Goal: Task Accomplishment & Management: Complete application form

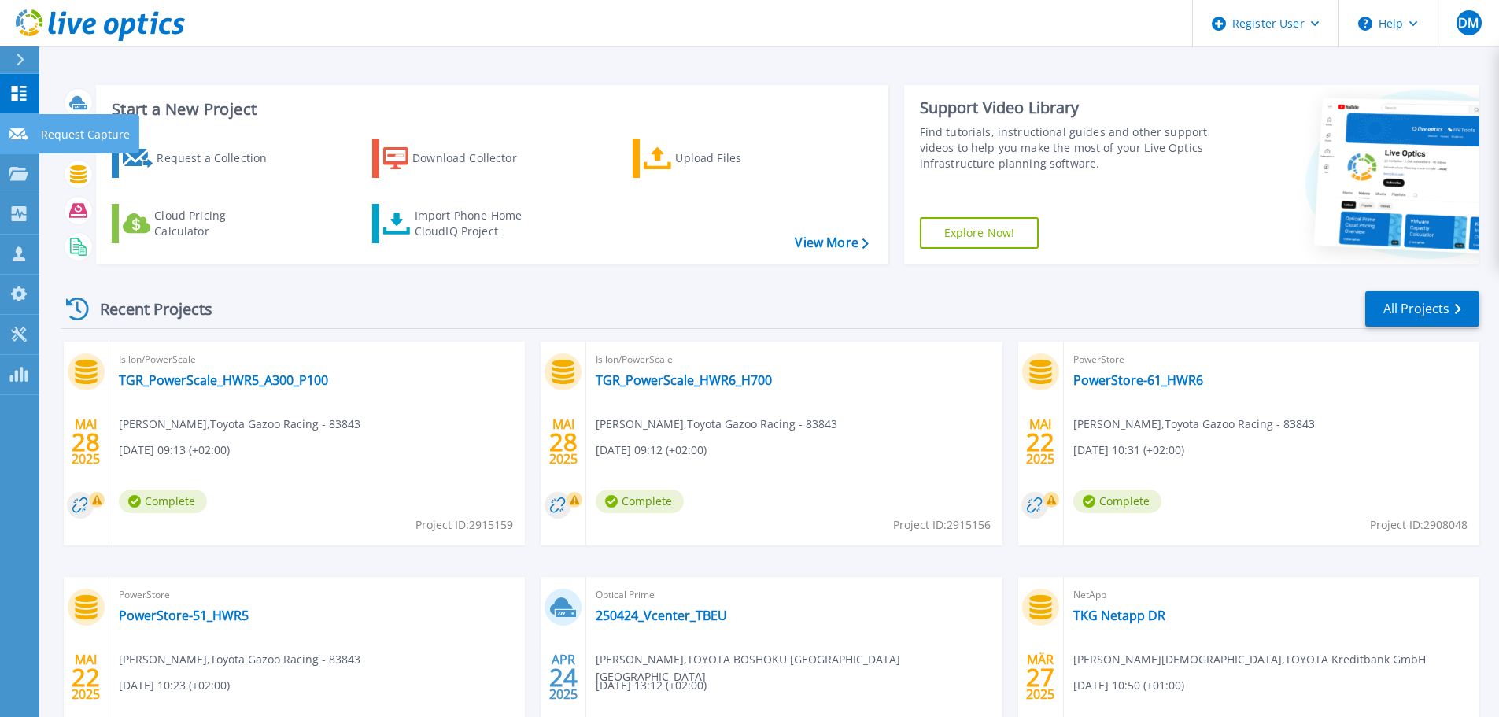
click at [20, 130] on icon at bounding box center [18, 134] width 19 height 12
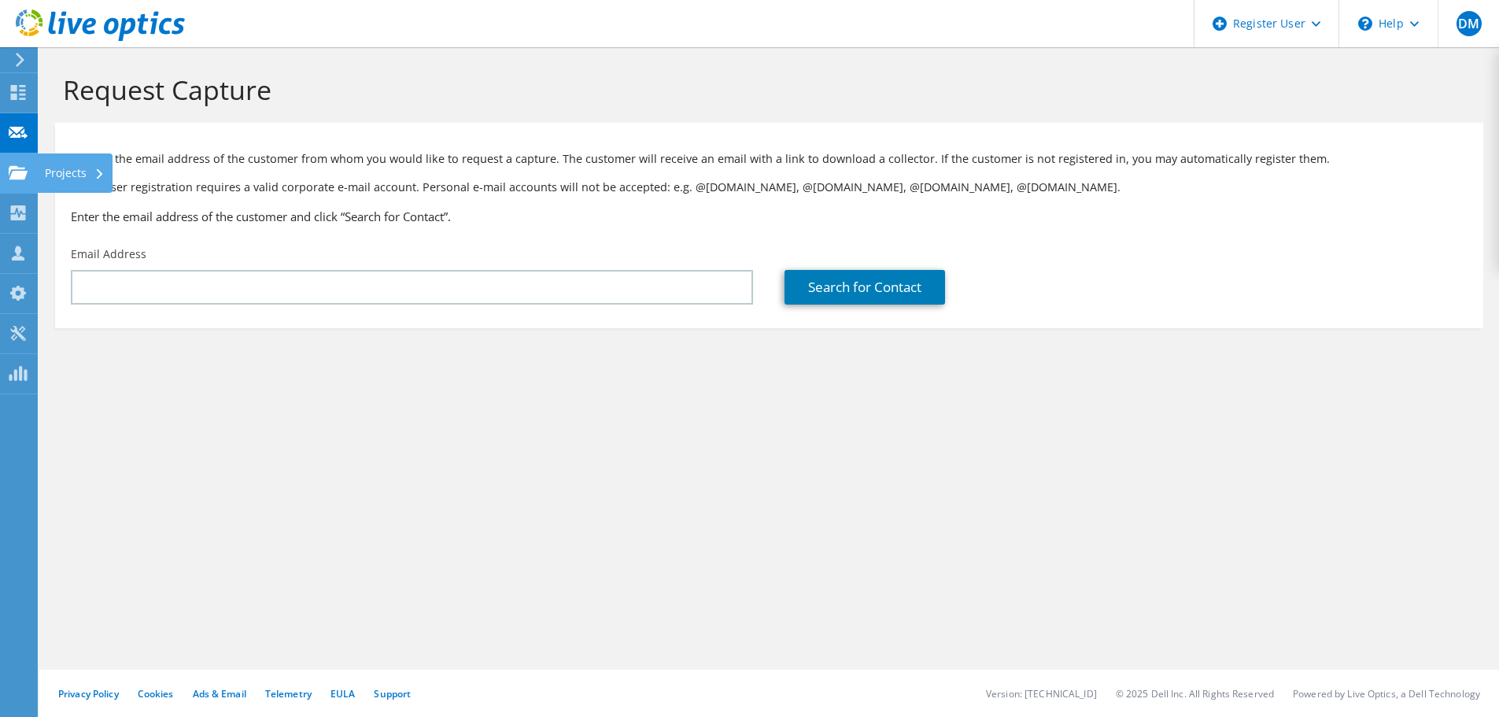
click at [17, 166] on use at bounding box center [18, 171] width 19 height 13
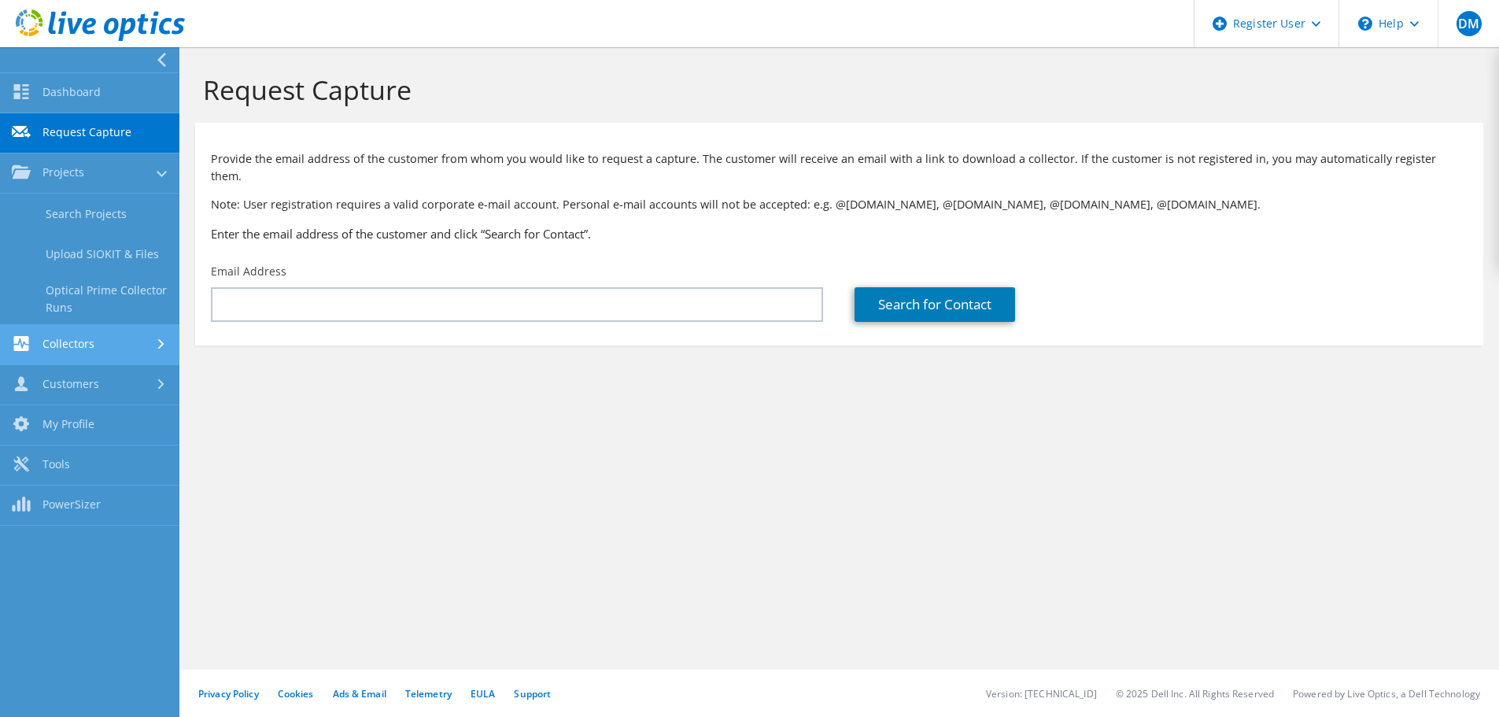
click at [87, 349] on link "Collectors" at bounding box center [89, 345] width 179 height 40
click at [81, 129] on link "Request Capture" at bounding box center [89, 133] width 179 height 40
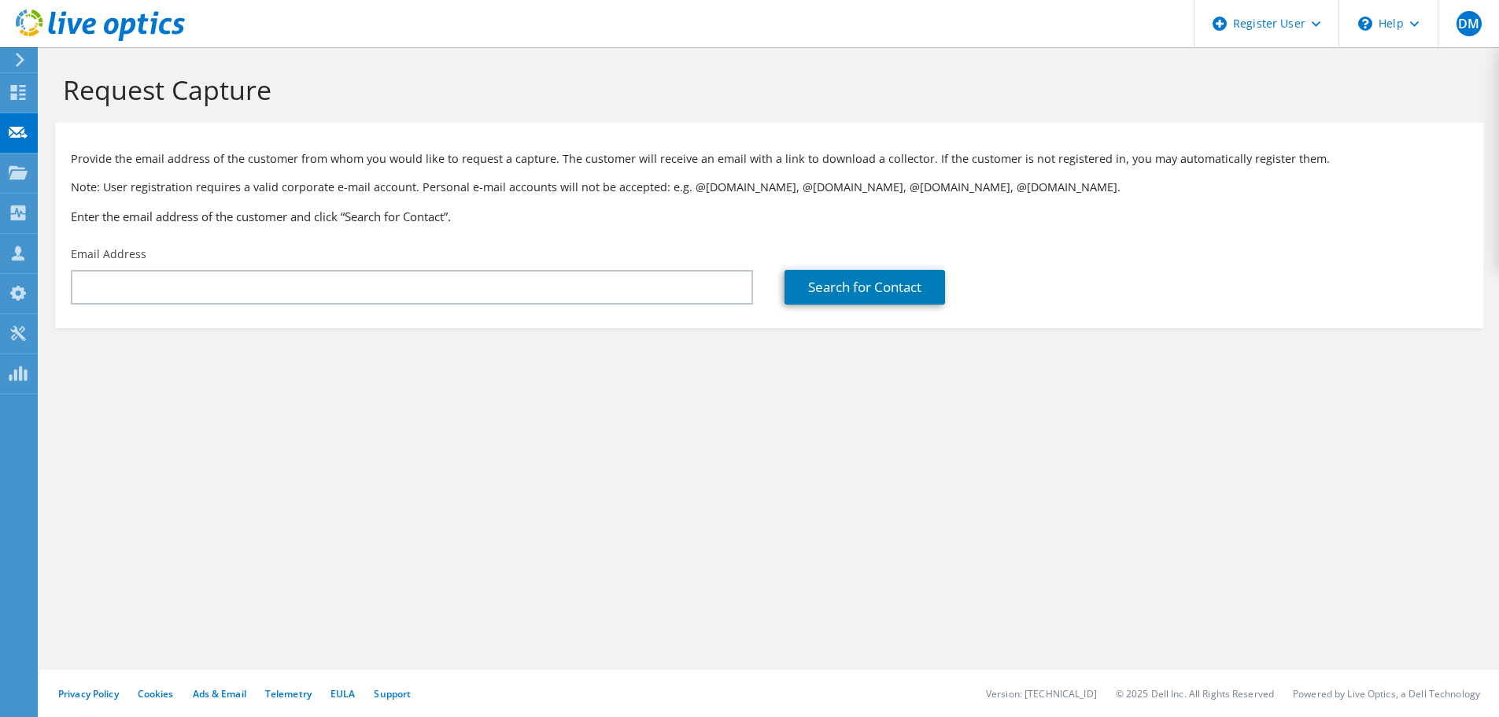
type input "Leonardo.Meinecke@eu.panasonic.com"
click at [929, 279] on link "Search for Contact" at bounding box center [865, 287] width 161 height 35
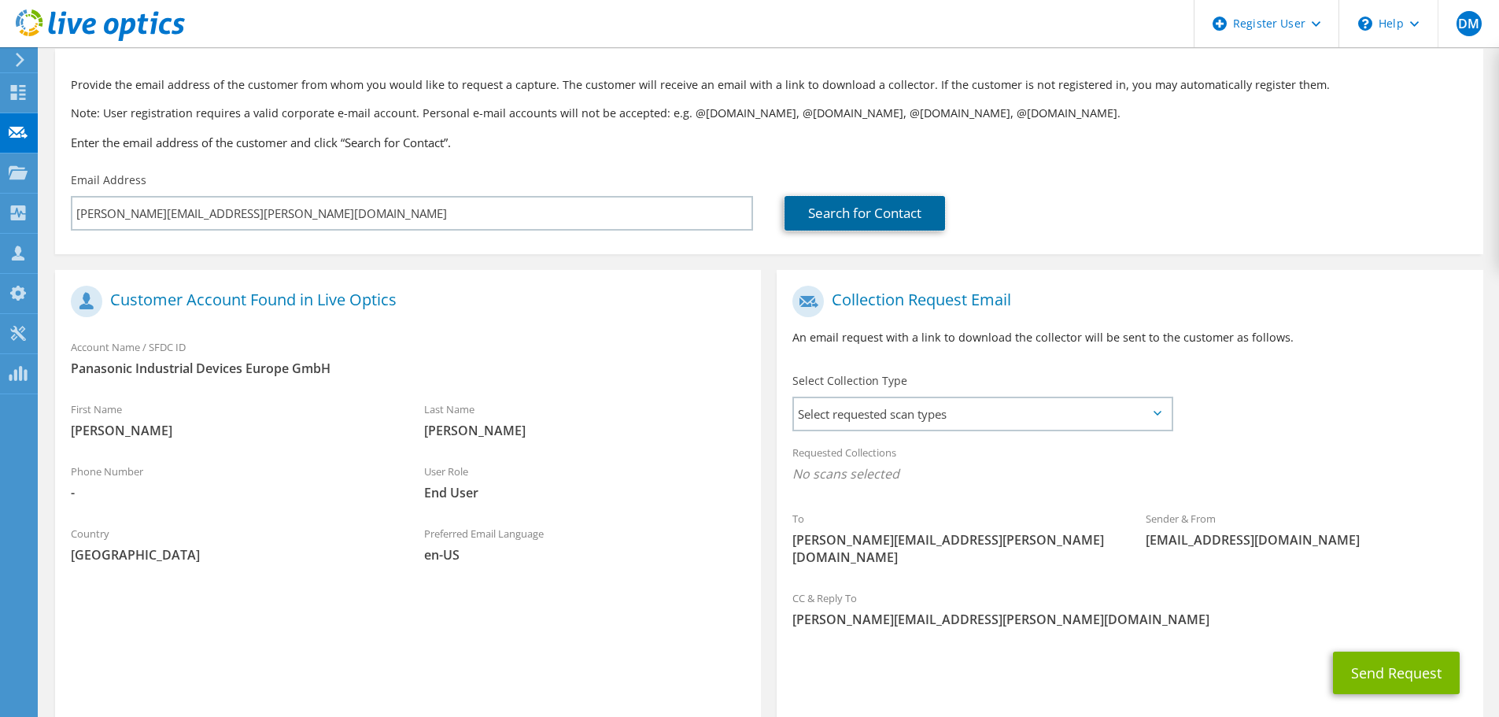
scroll to position [144, 0]
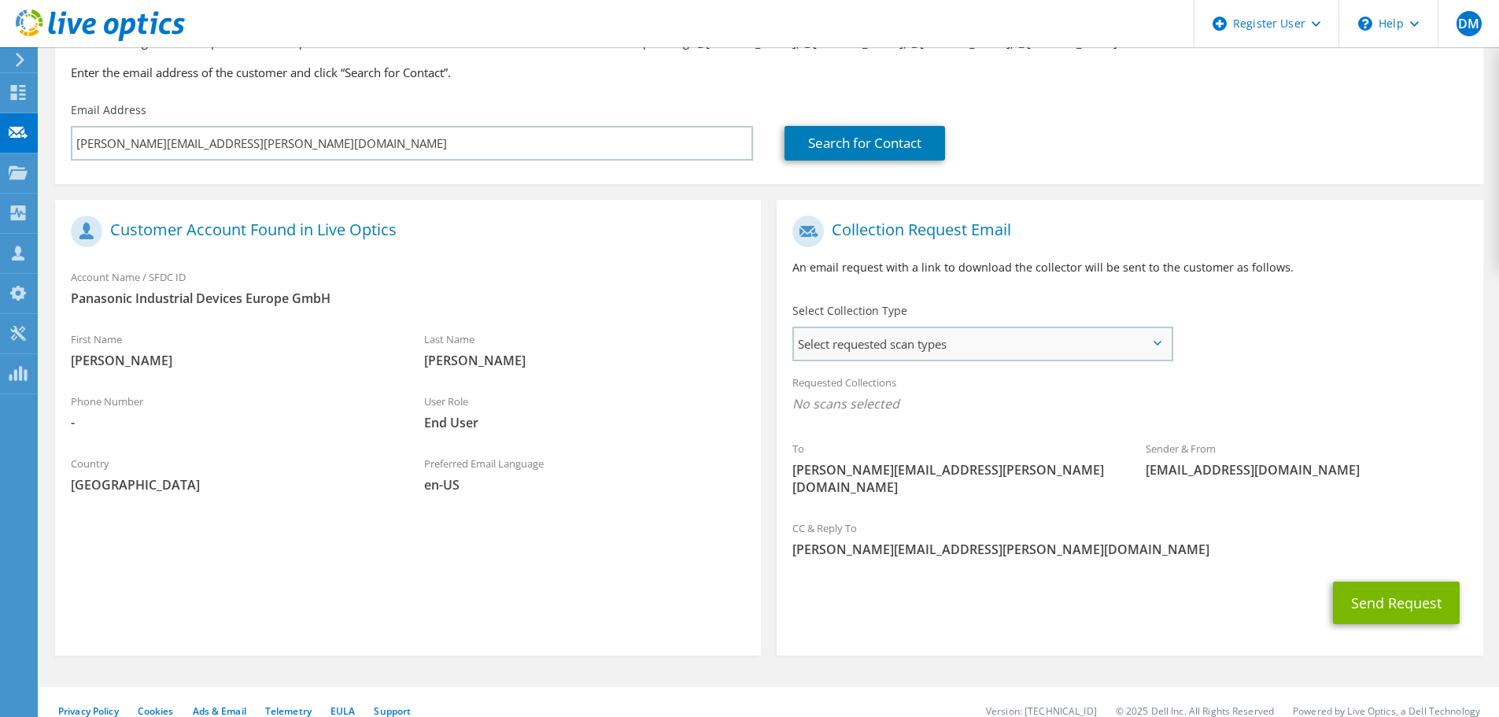
click at [1162, 342] on span "Select requested scan types" at bounding box center [982, 343] width 377 height 31
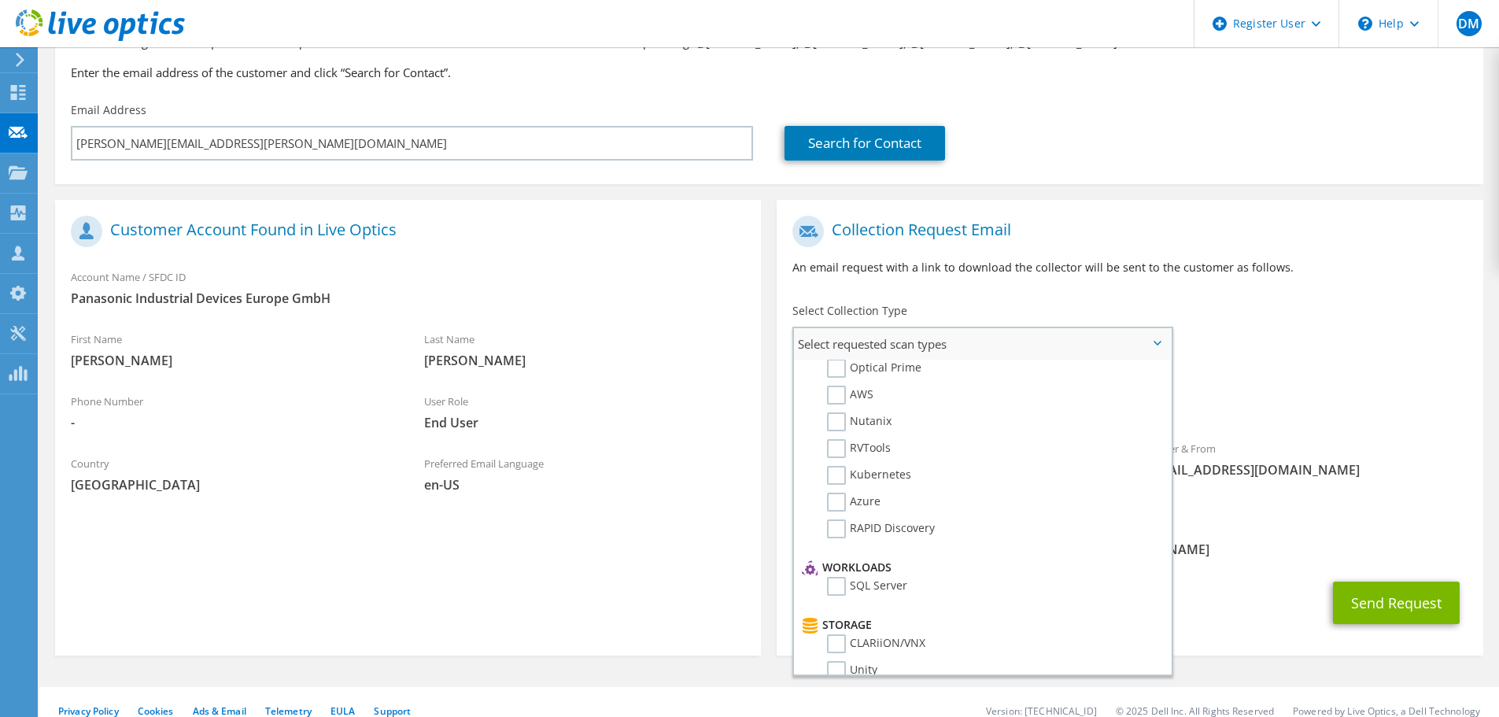
scroll to position [0, 0]
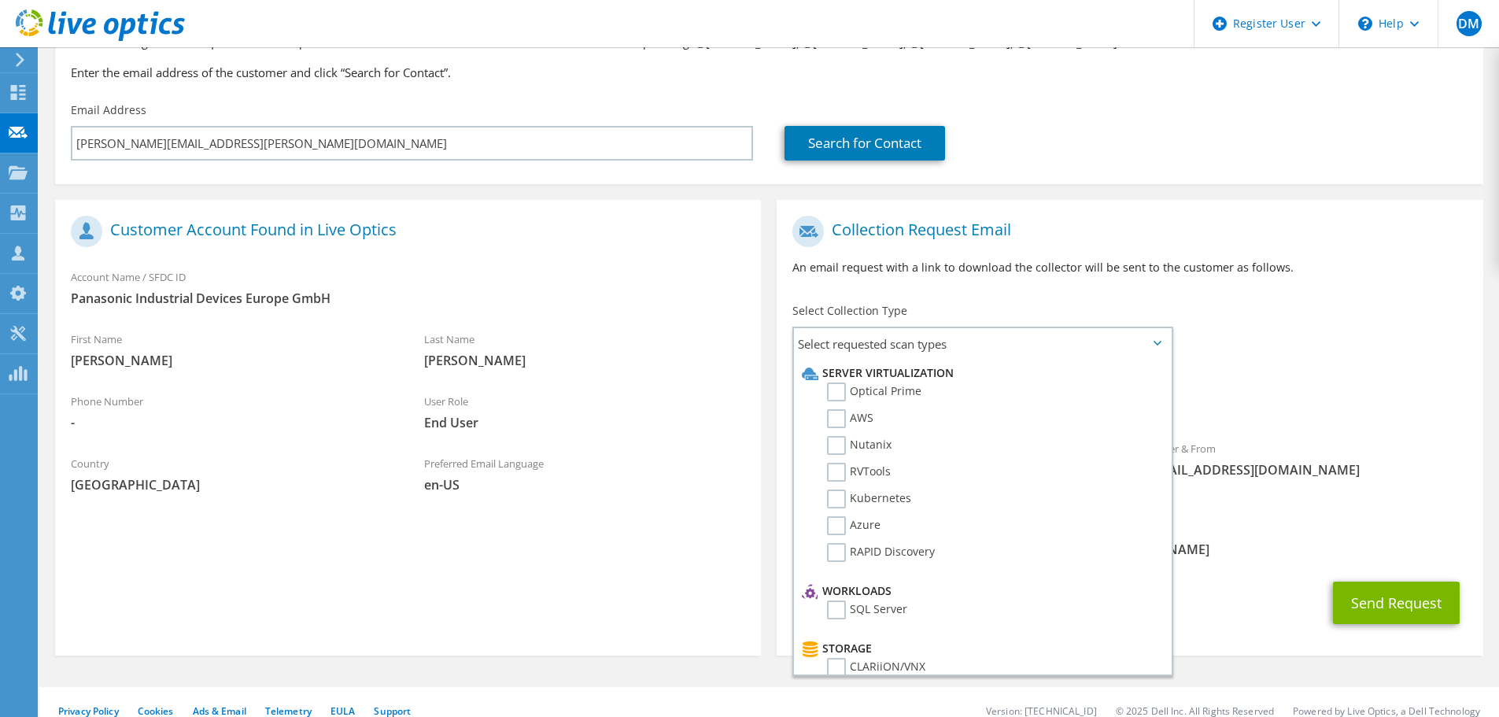
click at [1270, 316] on div "To Leonardo.Meinecke@eu.panasonic.com Sender & From liveoptics@liveoptics.com" at bounding box center [1130, 360] width 706 height 304
